Goal: Check status

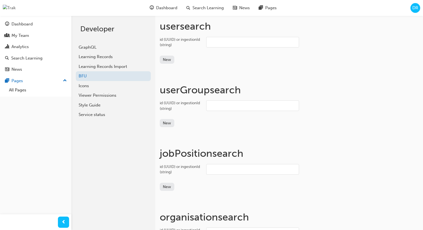
click at [229, 43] on input "id (UUID) or ingestionId (string)" at bounding box center [252, 42] width 93 height 11
paste input "user_31qpdu8kpwjywzrvczkyiywzrgz"
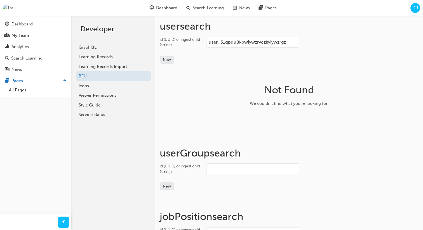
click at [224, 41] on input "user_31qpdu8kpwjywzrvczkyiywzrgz" at bounding box center [252, 42] width 93 height 11
paste input "U8kpwJYwzrVCzkYiywzRG"
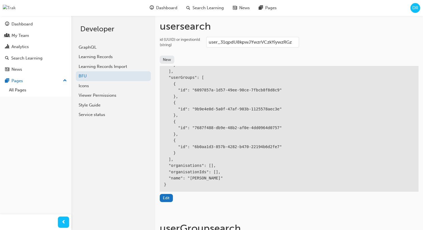
type input "user_31qpdU8kpwJYwzrVCzkYiywzRGz"
click at [191, 53] on div "New" at bounding box center [289, 59] width 259 height 13
click at [192, 53] on div "New" at bounding box center [289, 59] width 259 height 13
